Goal: Task Accomplishment & Management: Use online tool/utility

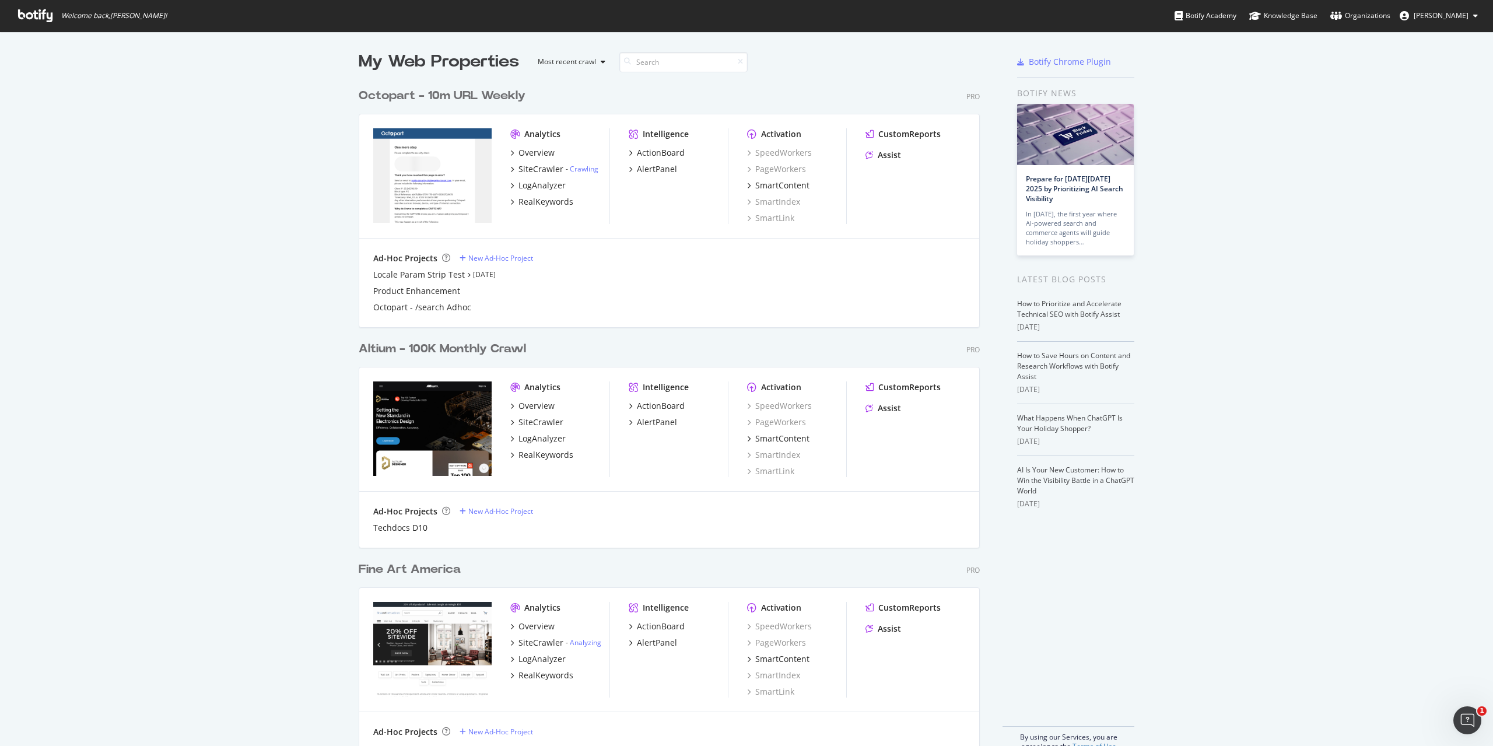
click at [487, 355] on div "Altium - 100K Monthly Crawl" at bounding box center [442, 349] width 167 height 17
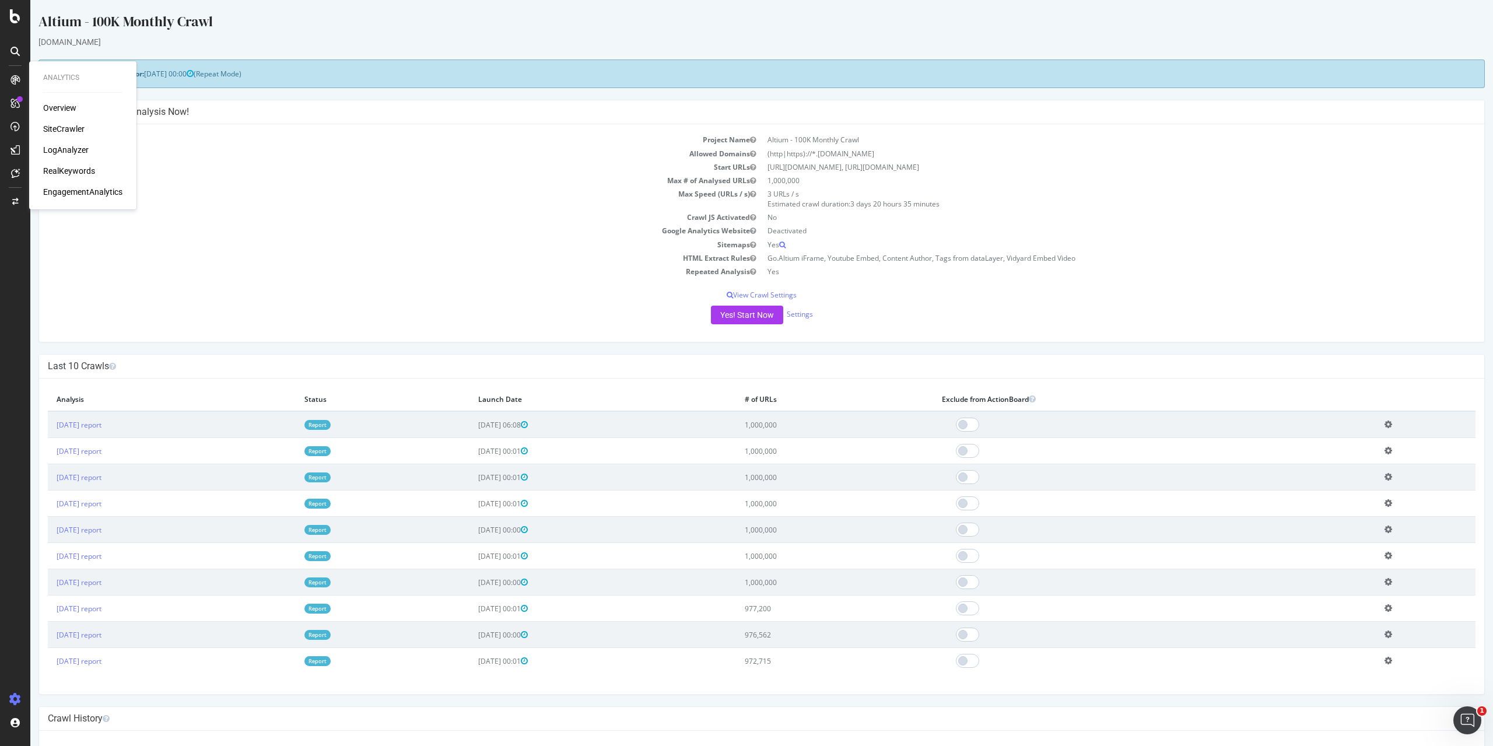
click at [69, 162] on div "Overview SiteCrawler LogAnalyzer RealKeywords EngagementAnalytics" at bounding box center [82, 150] width 79 height 96
click at [74, 177] on div "RealKeywords" at bounding box center [69, 171] width 52 height 12
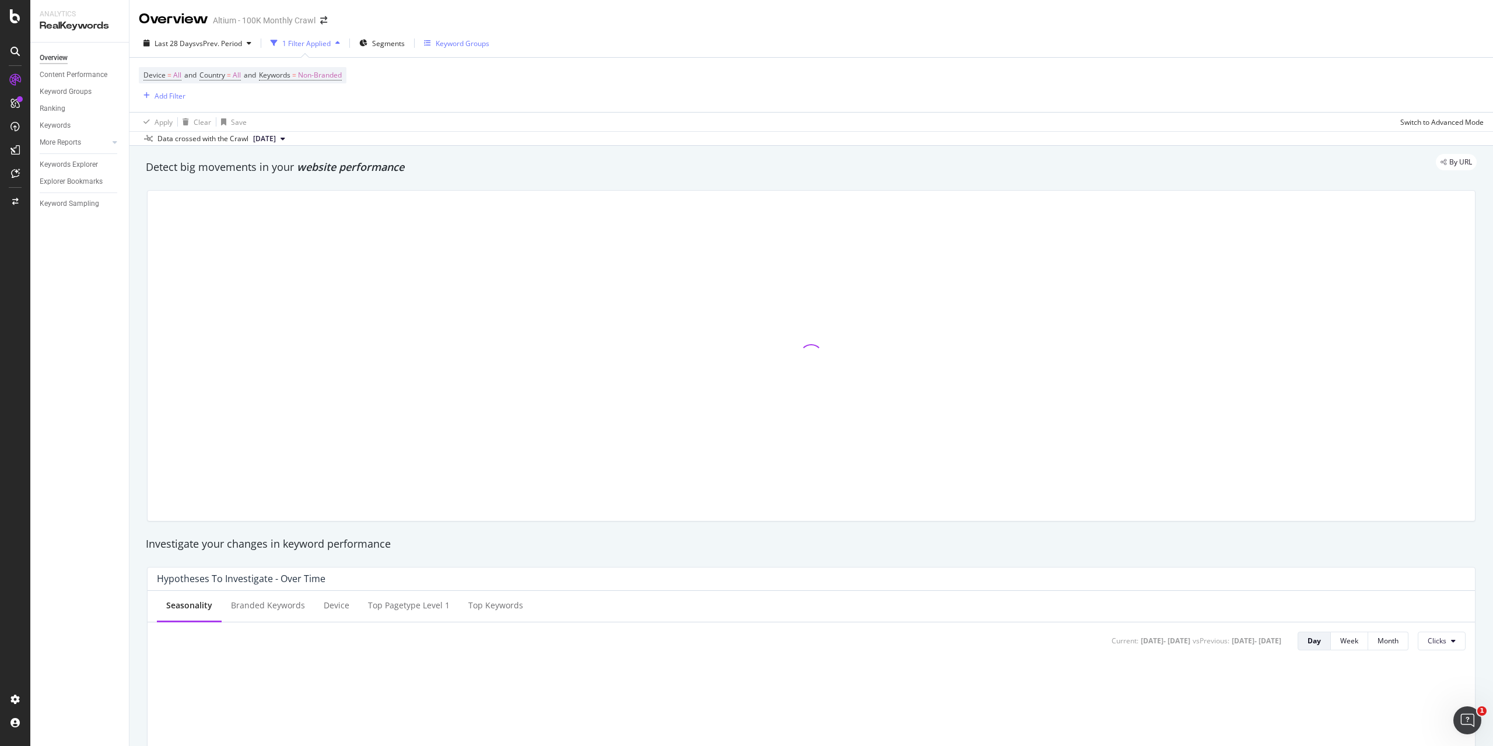
click at [453, 49] on div "Keyword Groups" at bounding box center [456, 43] width 65 height 18
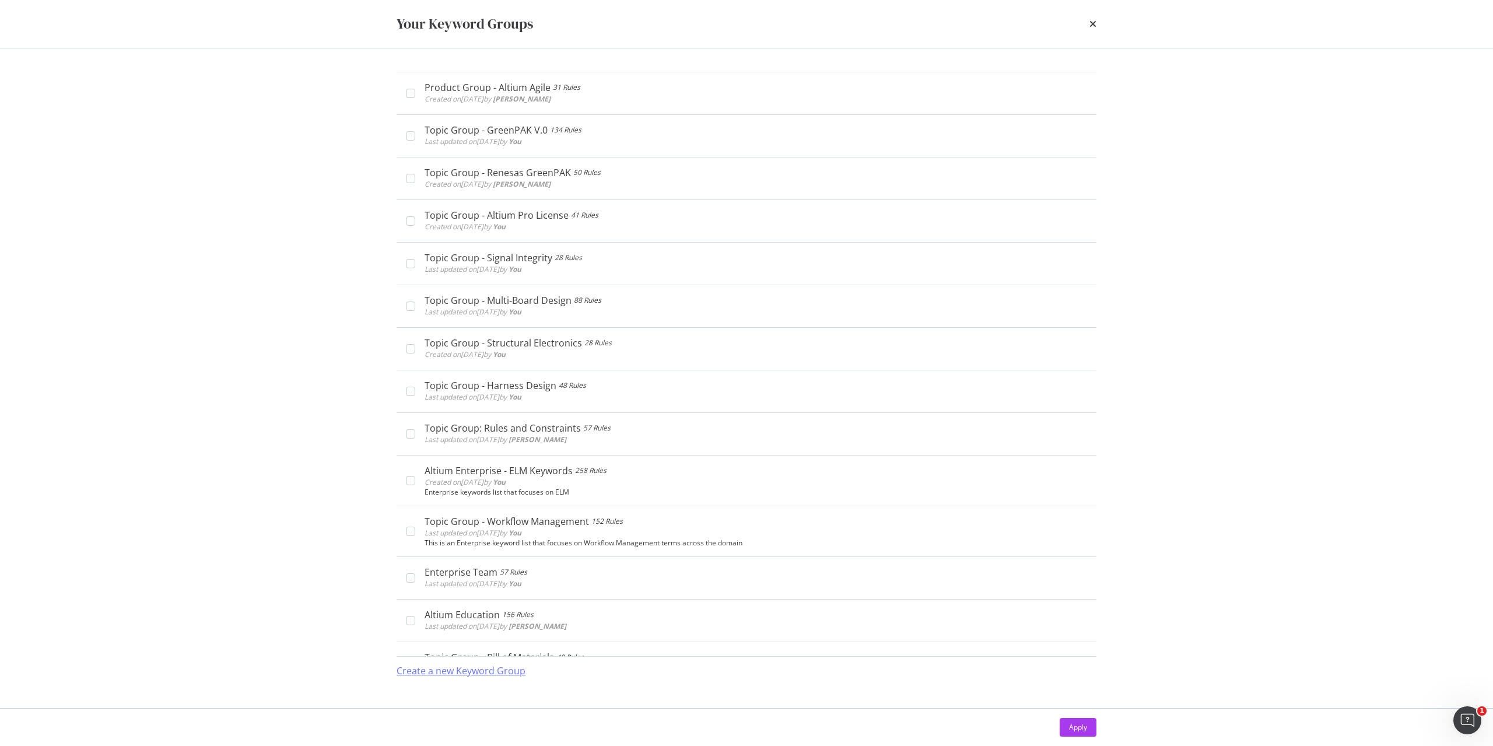
click at [506, 664] on div "Create a new Keyword Group" at bounding box center [461, 670] width 129 height 13
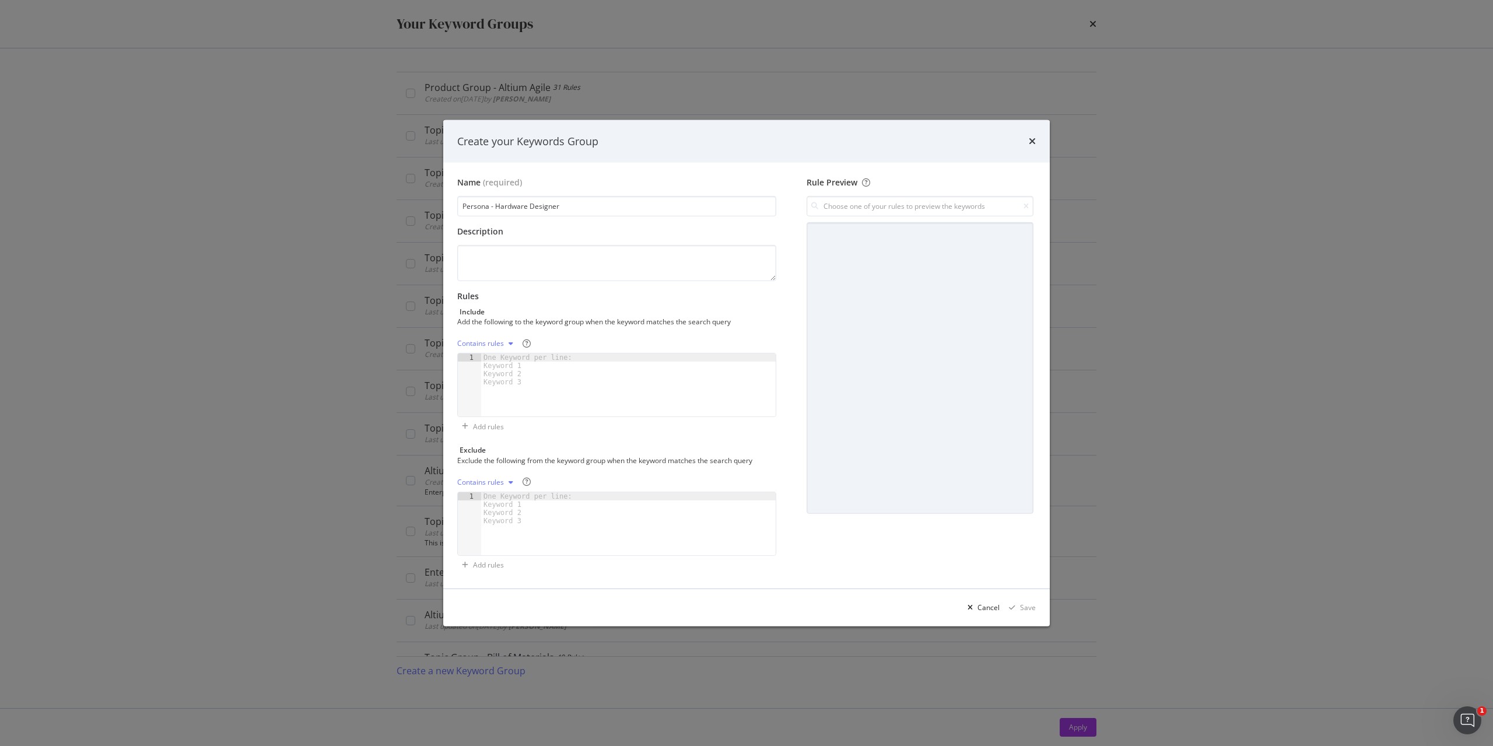
type input "Persona - Hardware Designer"
click at [597, 359] on div "modal" at bounding box center [628, 393] width 295 height 79
paste textarea "signal integrity simulation"
type textarea "signal integrity simulation"
click at [1028, 605] on div "Save" at bounding box center [1028, 608] width 16 height 10
